Goal: Task Accomplishment & Management: Manage account settings

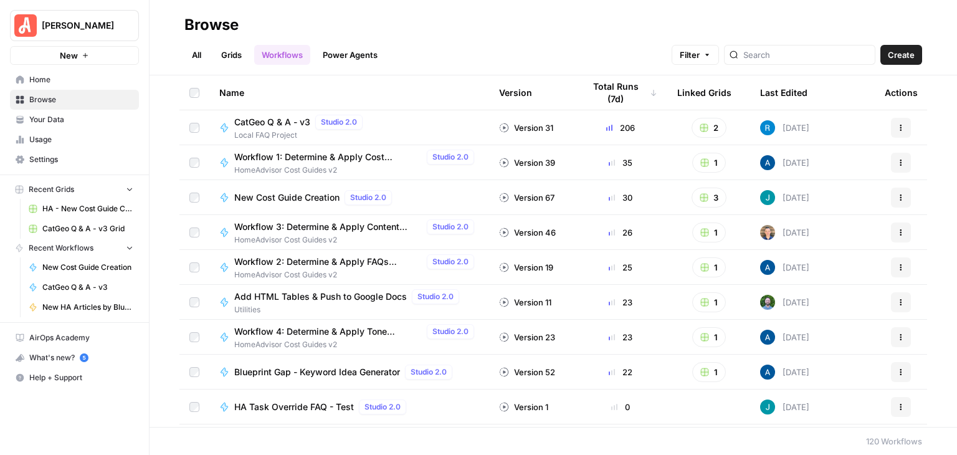
click at [93, 229] on span "CatGeo Q & A - v3 Grid" at bounding box center [87, 228] width 91 height 11
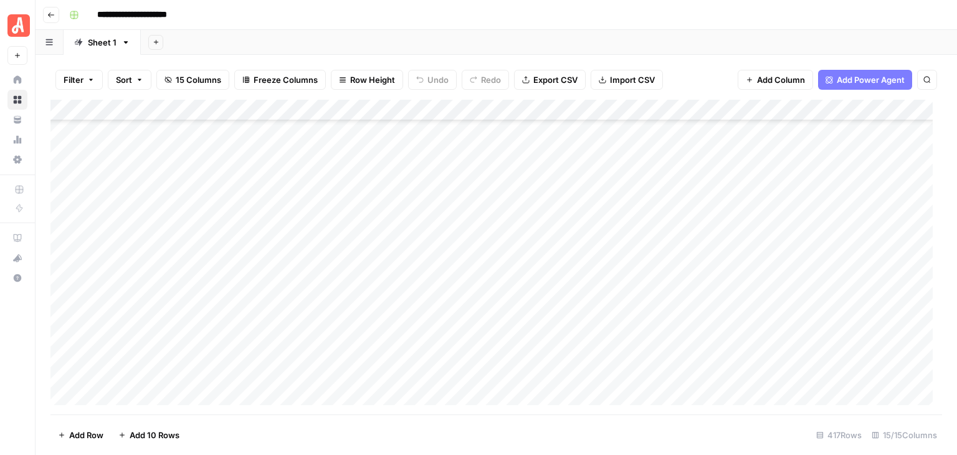
scroll to position [5766, 0]
type input "********"
click at [904, 113] on icon "Next Result" at bounding box center [902, 115] width 10 height 10
click at [125, 79] on span "Sort" at bounding box center [124, 80] width 16 height 12
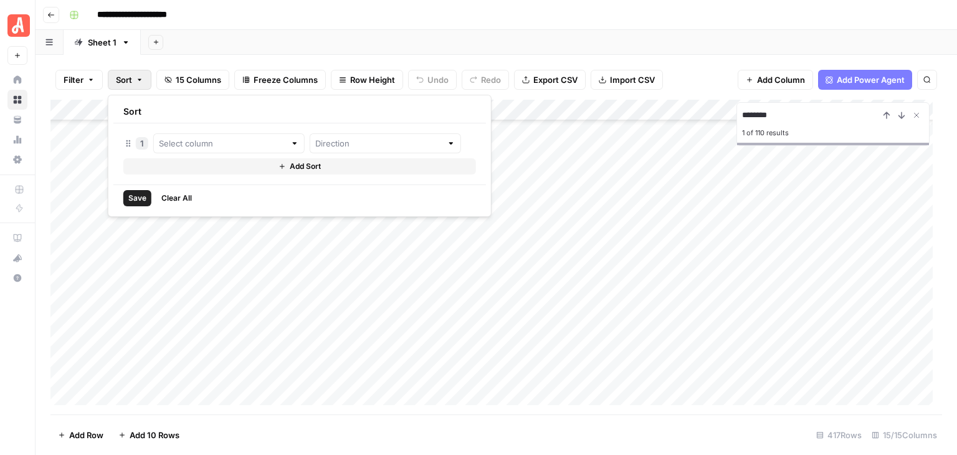
click at [74, 80] on span "Filter" at bounding box center [74, 80] width 20 height 12
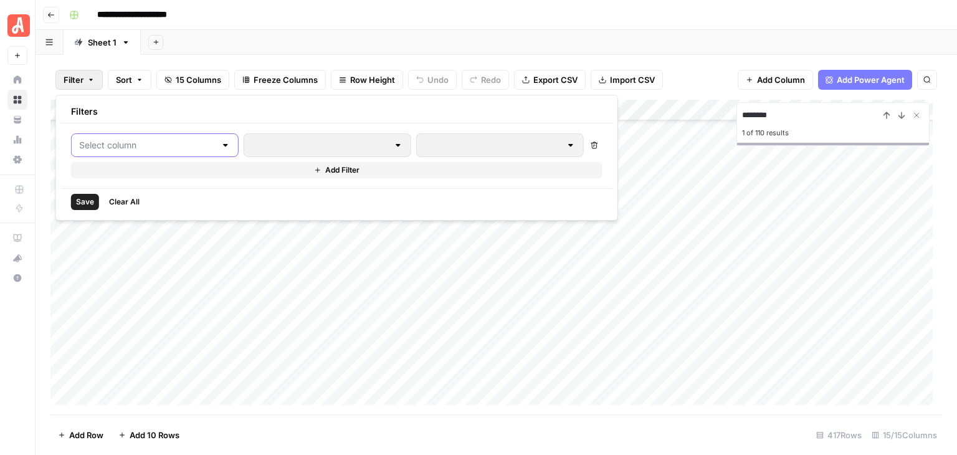
click at [170, 141] on input "text" at bounding box center [147, 145] width 136 height 12
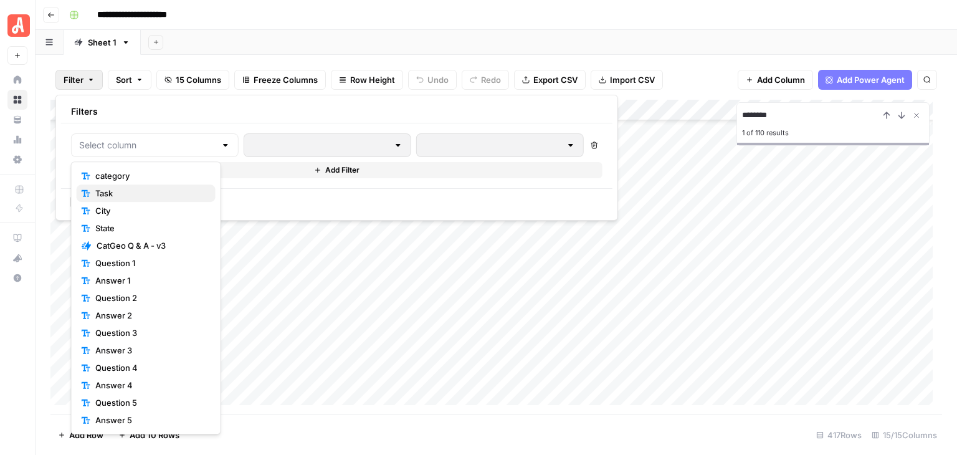
click at [168, 188] on span "Task" at bounding box center [150, 193] width 110 height 12
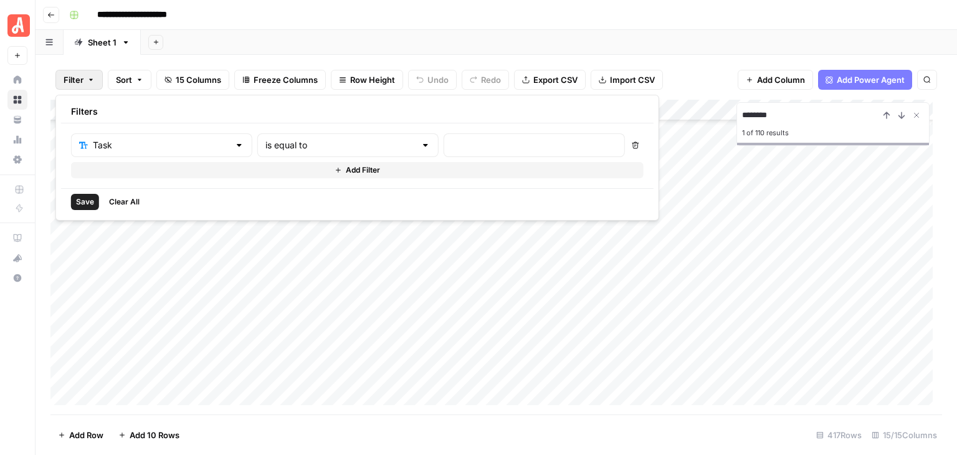
click at [444, 143] on div at bounding box center [534, 145] width 181 height 24
type input "air duct cleaning"
click at [82, 209] on div "Save Clear All" at bounding box center [357, 201] width 593 height 27
click at [82, 200] on span "Save" at bounding box center [85, 201] width 18 height 11
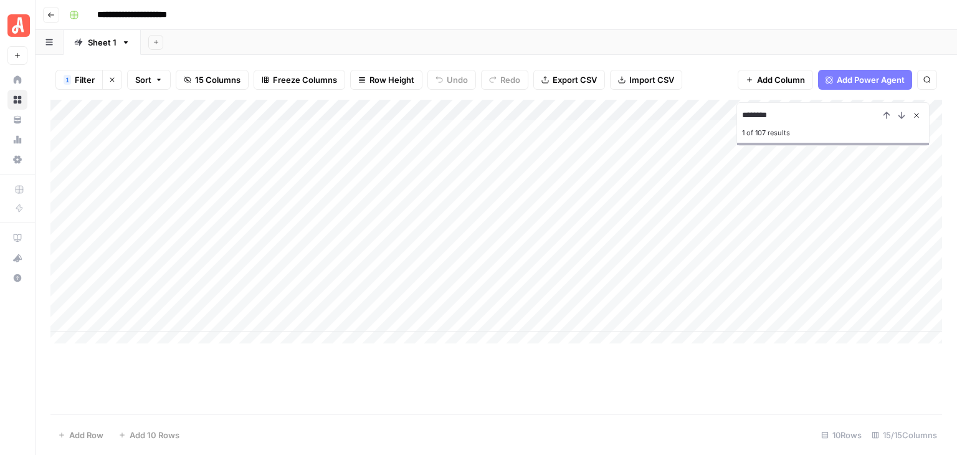
click at [917, 116] on icon "Close Search" at bounding box center [917, 115] width 10 height 10
drag, startPoint x: 503, startPoint y: 105, endPoint x: 617, endPoint y: 110, distance: 114.7
click at [617, 110] on div "Add Column" at bounding box center [496, 226] width 892 height 253
click at [554, 128] on div "Add Column" at bounding box center [496, 226] width 892 height 253
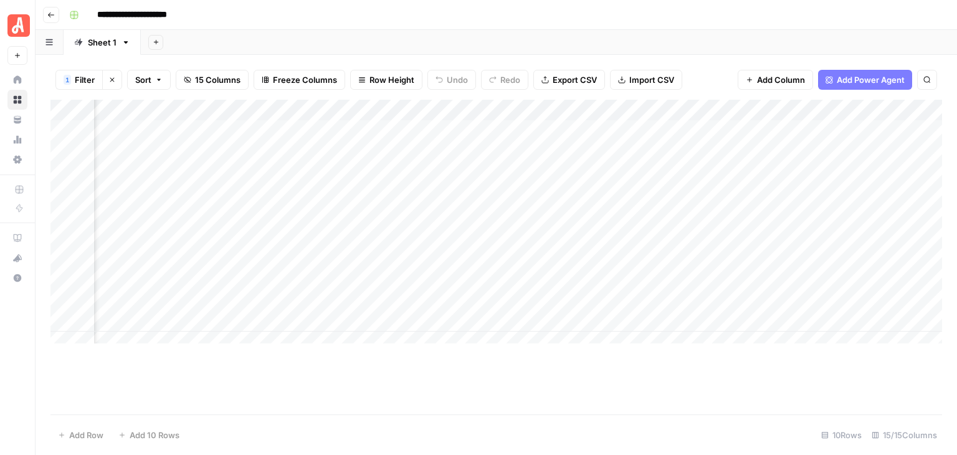
click at [554, 128] on div "Add Column" at bounding box center [496, 226] width 892 height 253
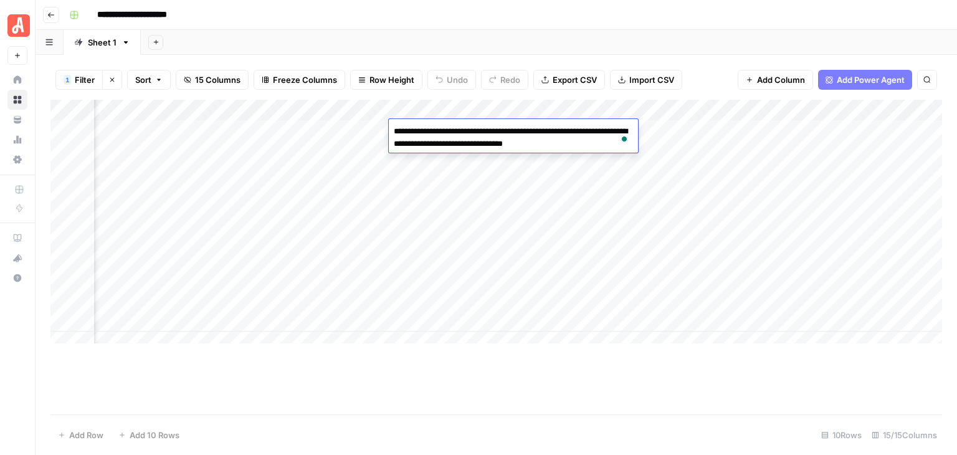
click at [536, 161] on div "Add Column" at bounding box center [496, 226] width 892 height 253
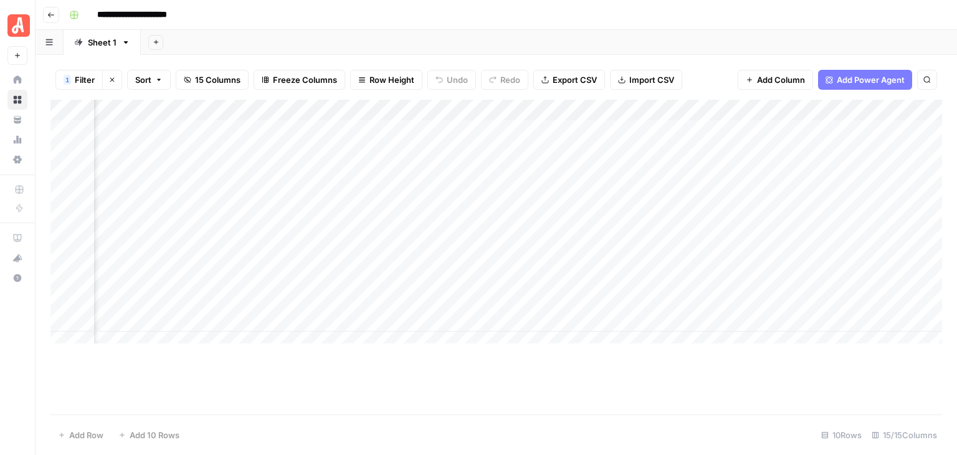
click at [535, 159] on div "Add Column" at bounding box center [496, 226] width 892 height 253
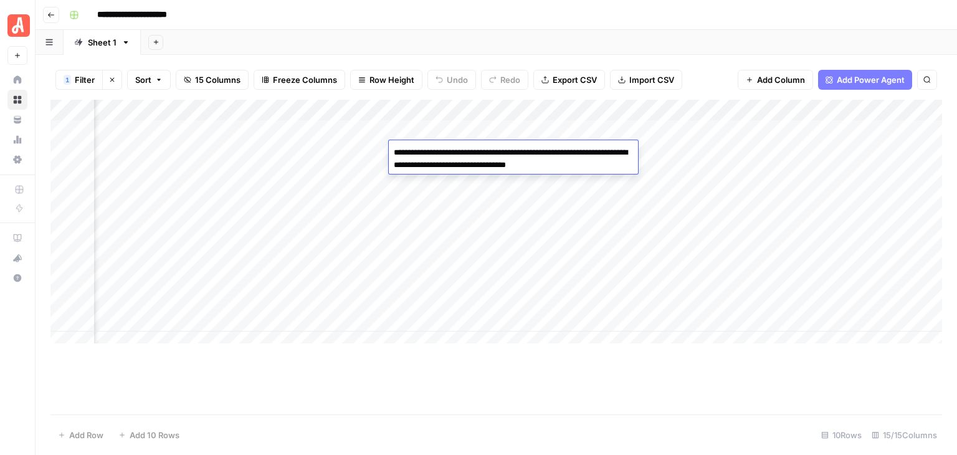
click at [535, 159] on textarea "**********" at bounding box center [513, 159] width 249 height 30
click at [523, 195] on div "Add Column" at bounding box center [496, 226] width 892 height 253
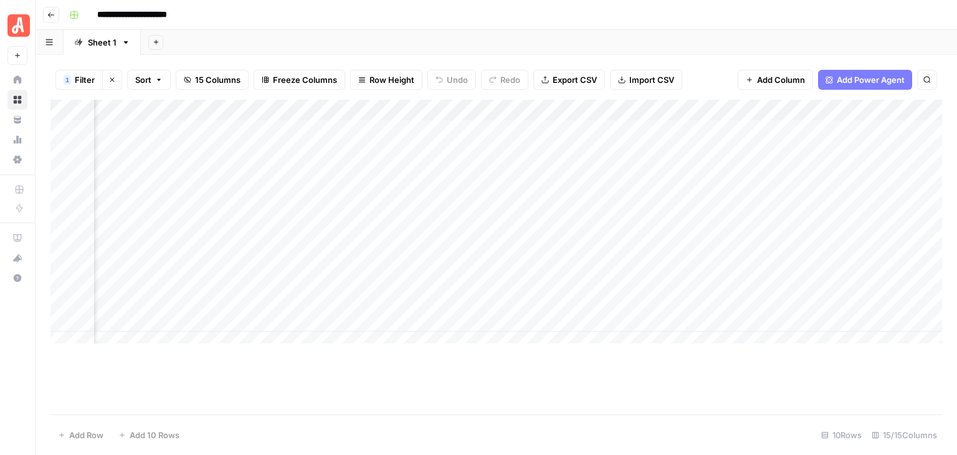
click at [526, 232] on div "Add Column" at bounding box center [496, 226] width 892 height 253
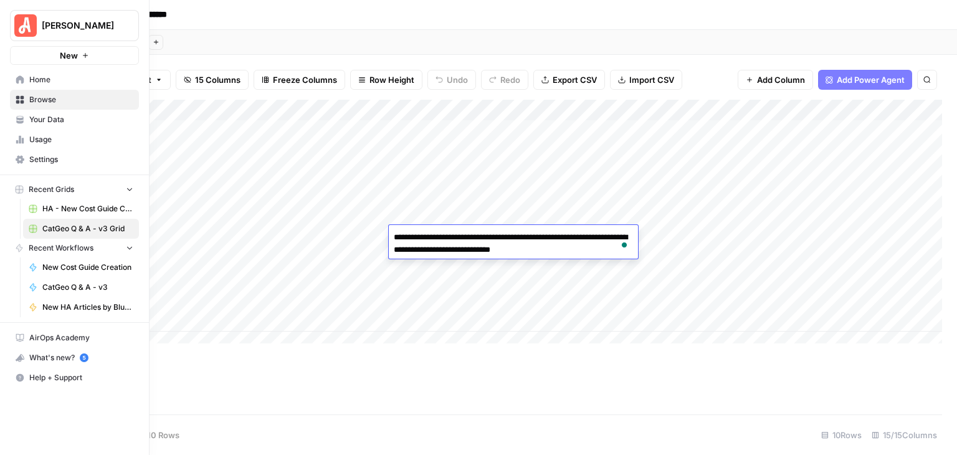
click at [74, 26] on span "[PERSON_NAME]" at bounding box center [79, 25] width 75 height 12
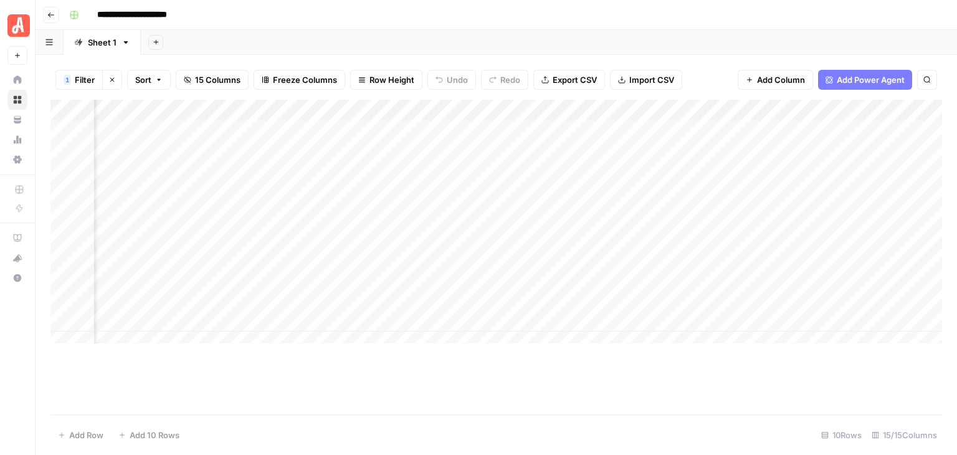
click at [52, 11] on icon "button" at bounding box center [50, 14] width 7 height 7
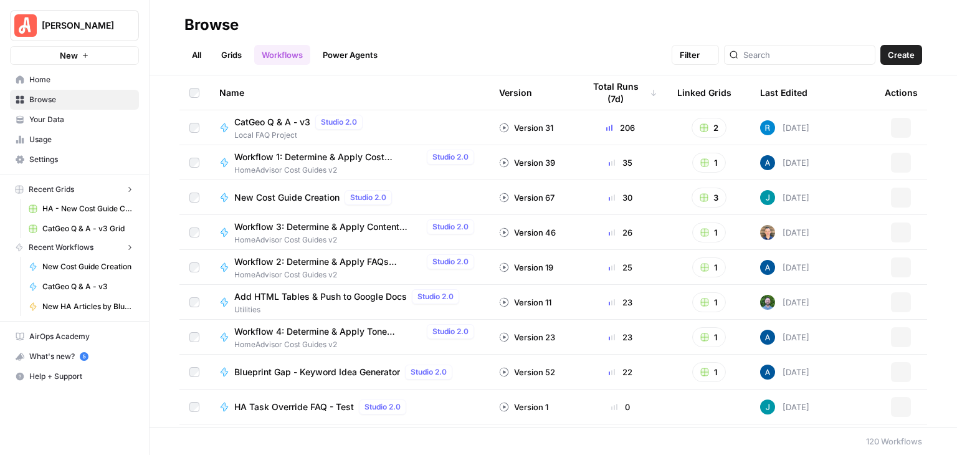
click at [17, 23] on img "Workspace: Angi" at bounding box center [25, 25] width 22 height 22
click at [161, 171] on div "Name Version Total Runs (7d) Linked Grids Last Edited Actions CatGeo Q & A - v3…" at bounding box center [553, 250] width 807 height 351
click at [69, 120] on span "Your Data" at bounding box center [81, 119] width 104 height 11
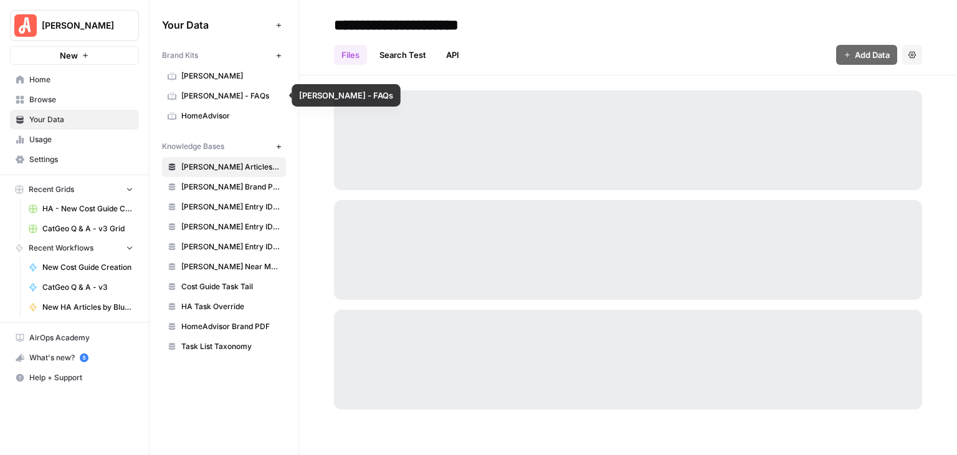
click at [215, 88] on link "[PERSON_NAME] - FAQs" at bounding box center [224, 96] width 124 height 20
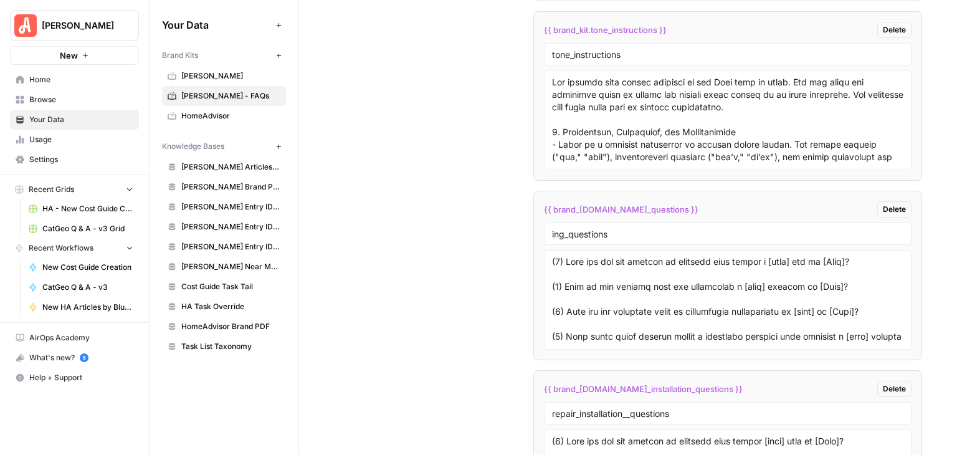
scroll to position [2436, 0]
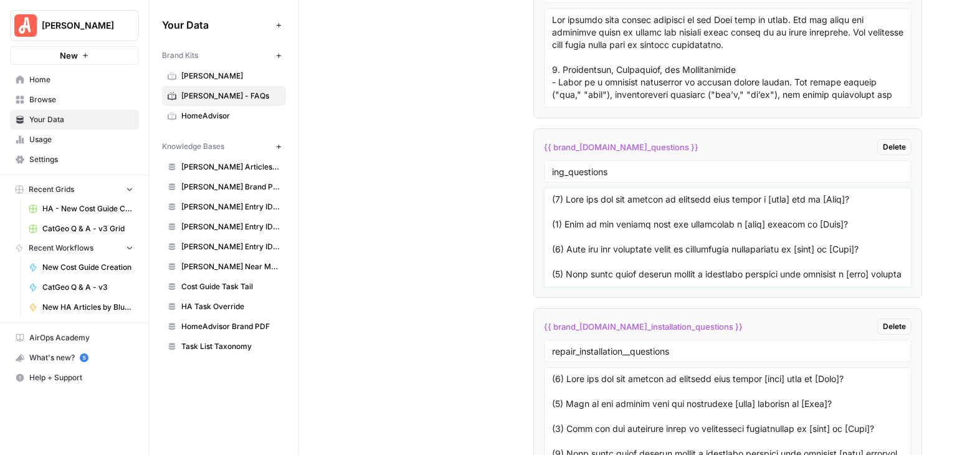
click at [717, 207] on textarea at bounding box center [727, 237] width 351 height 88
click at [738, 217] on textarea "To enrich screen reader interactions, please activate Accessibility in Grammarl…" at bounding box center [727, 237] width 351 height 88
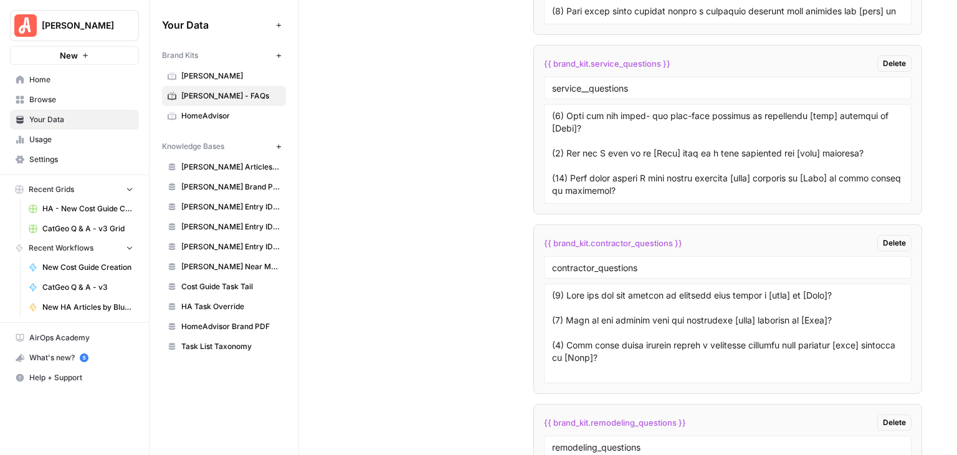
scroll to position [3308, 0]
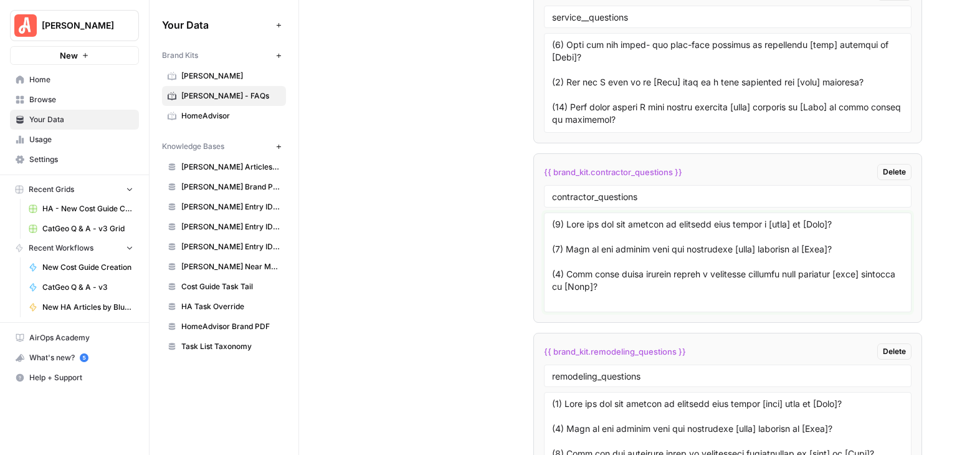
click at [749, 252] on textarea at bounding box center [727, 262] width 351 height 88
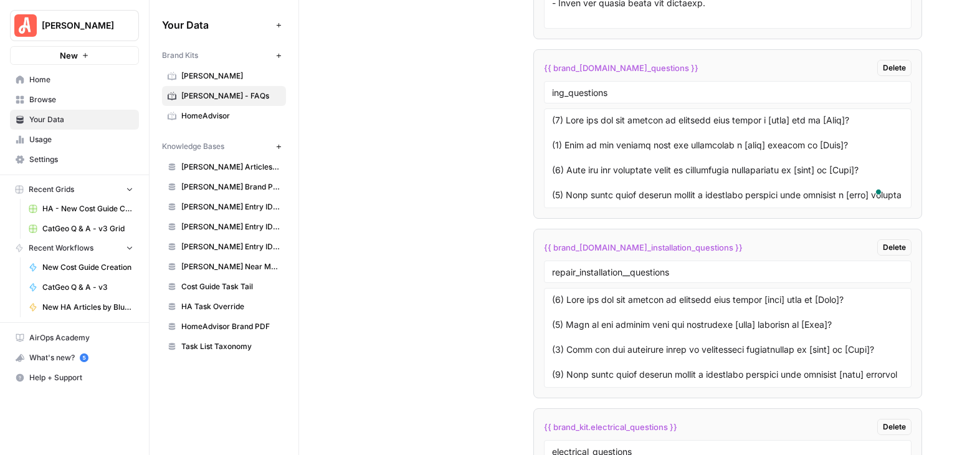
scroll to position [2498, 0]
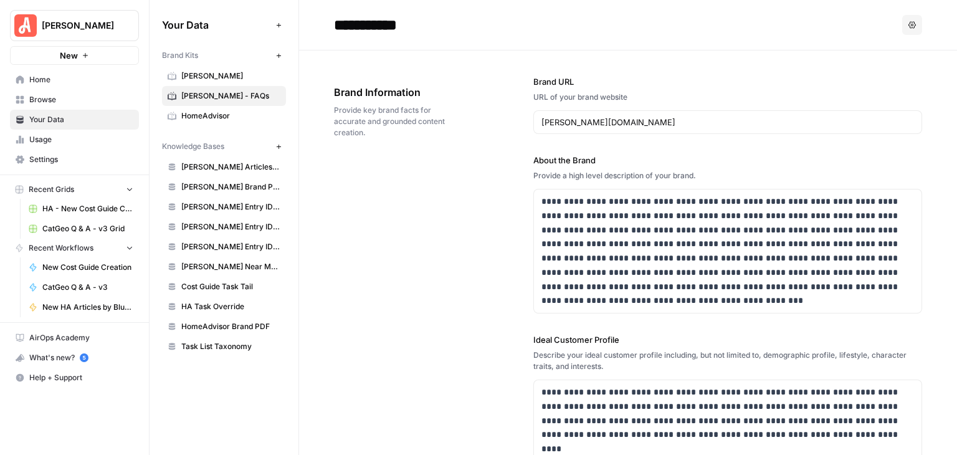
click at [52, 27] on span "[PERSON_NAME]" at bounding box center [79, 25] width 75 height 12
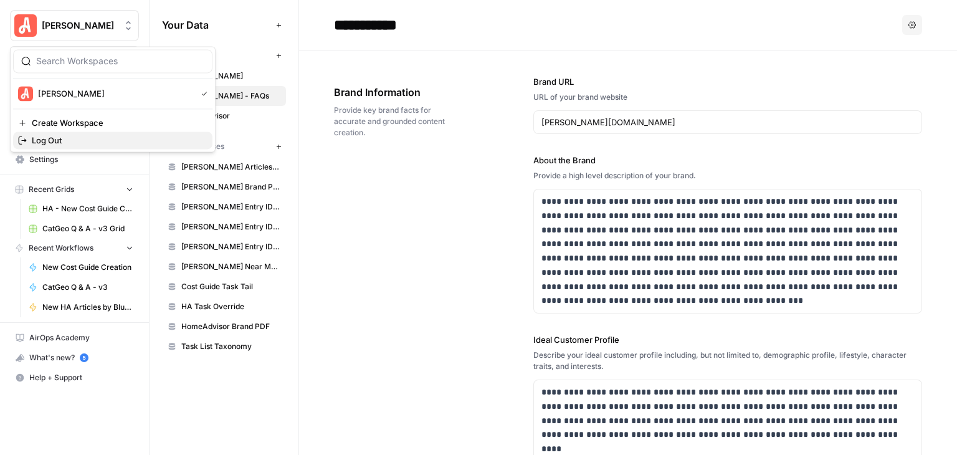
click at [94, 131] on button "Log Out" at bounding box center [112, 139] width 199 height 17
